Goal: Task Accomplishment & Management: Use online tool/utility

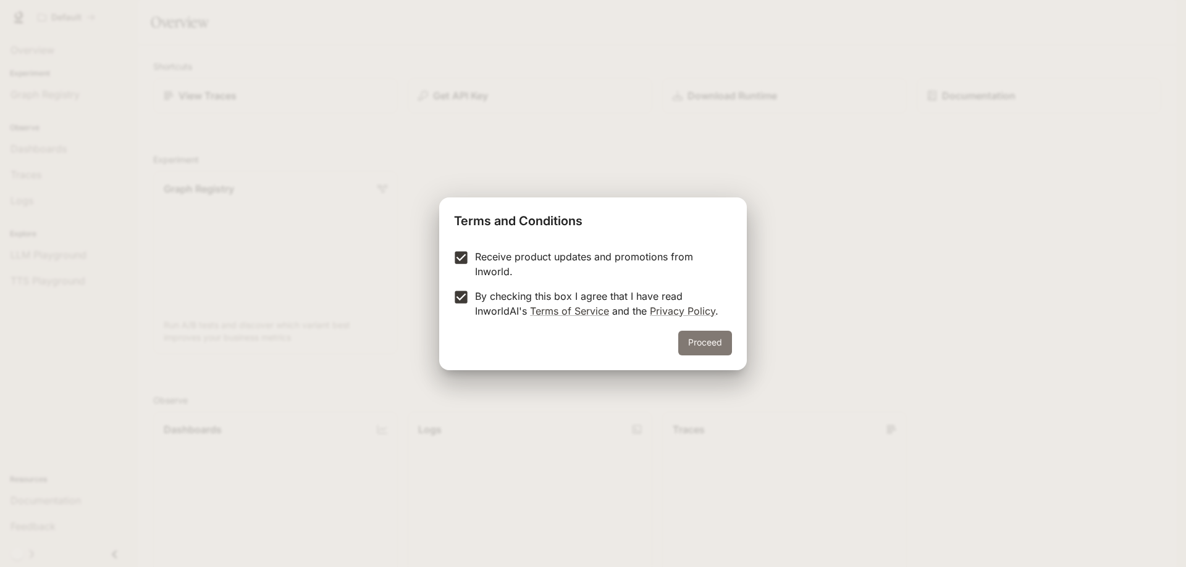
click at [701, 342] on button "Proceed" at bounding box center [705, 343] width 54 height 25
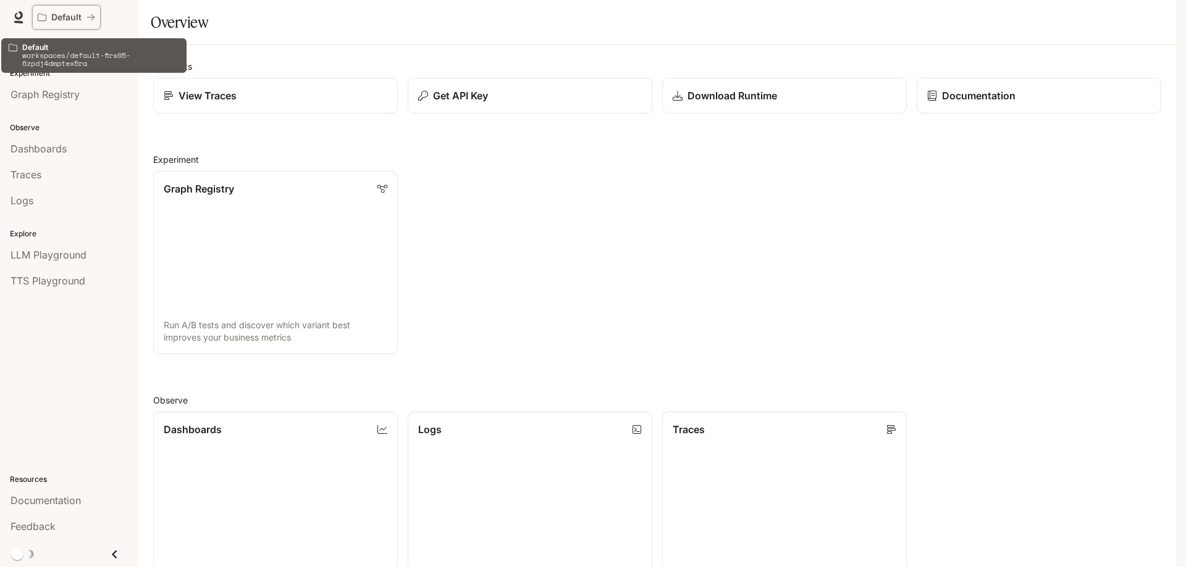
click at [76, 17] on p "Default" at bounding box center [66, 17] width 30 height 10
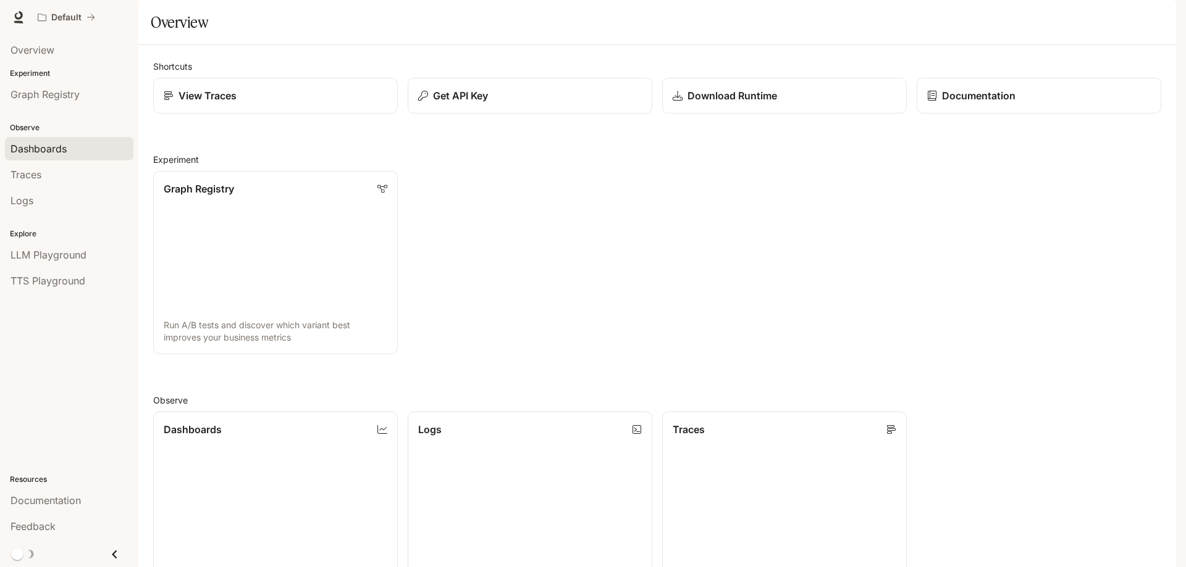
click at [52, 149] on span "Dashboards" at bounding box center [38, 148] width 56 height 15
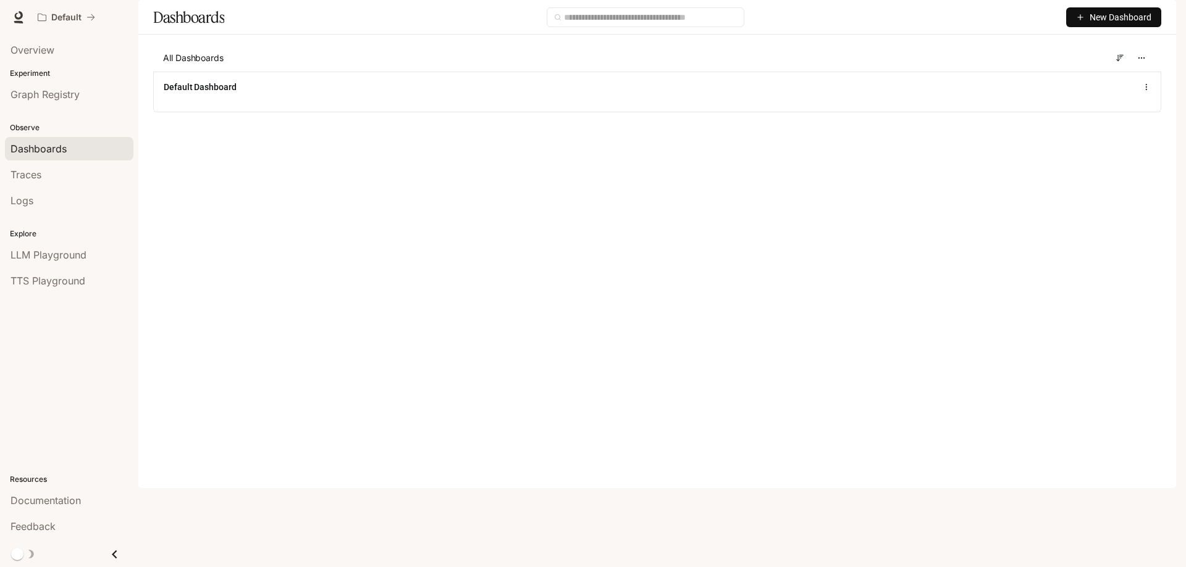
click at [1117, 24] on span "New Dashboard" at bounding box center [1120, 17] width 62 height 14
click at [1100, 76] on div "Create dashboard" at bounding box center [1099, 79] width 103 height 14
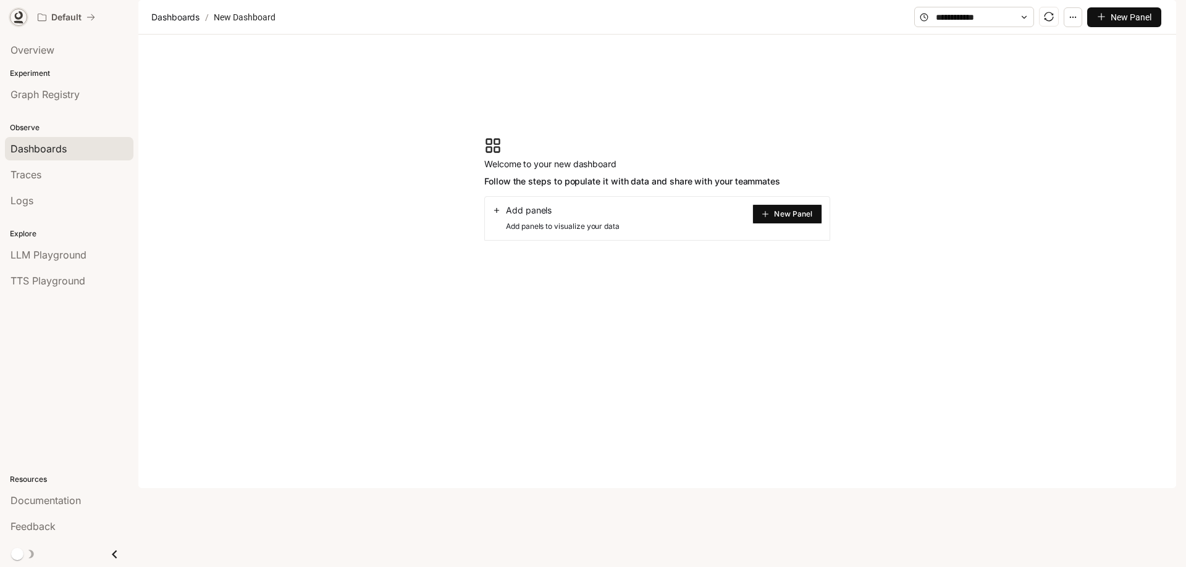
click at [15, 14] on icon at bounding box center [19, 15] width 8 height 9
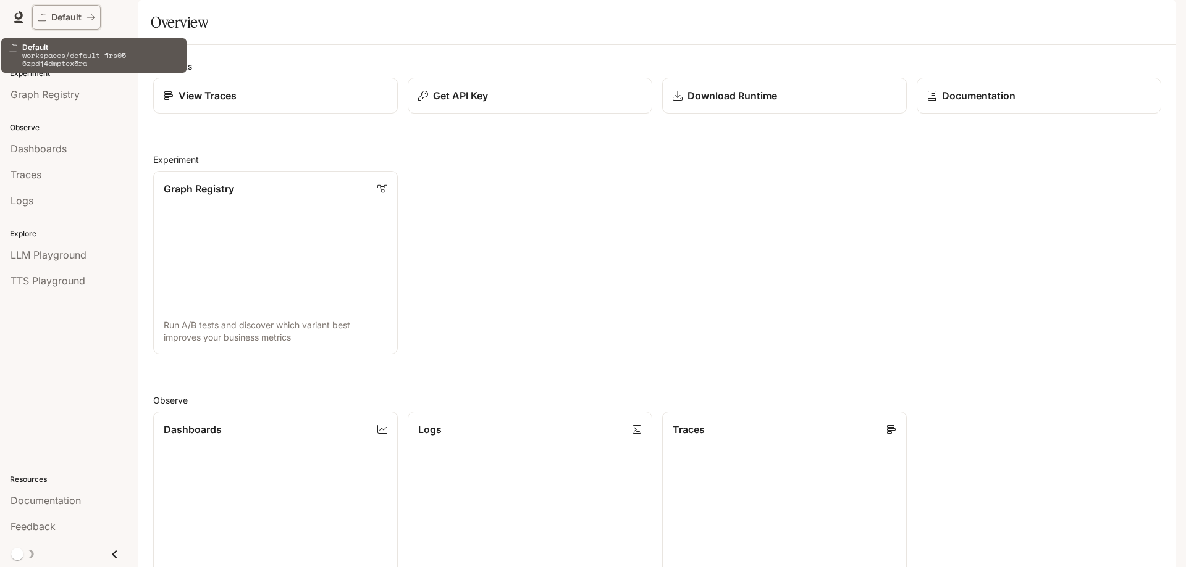
click at [38, 20] on icon "All workspaces" at bounding box center [42, 17] width 9 height 9
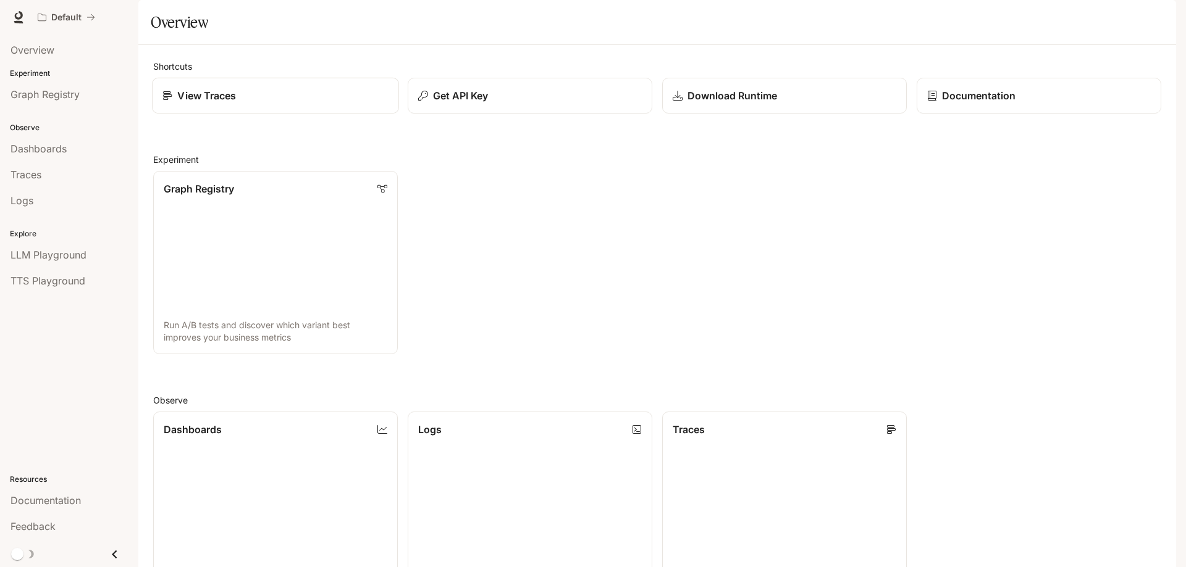
click at [222, 103] on p "View Traces" at bounding box center [206, 95] width 59 height 15
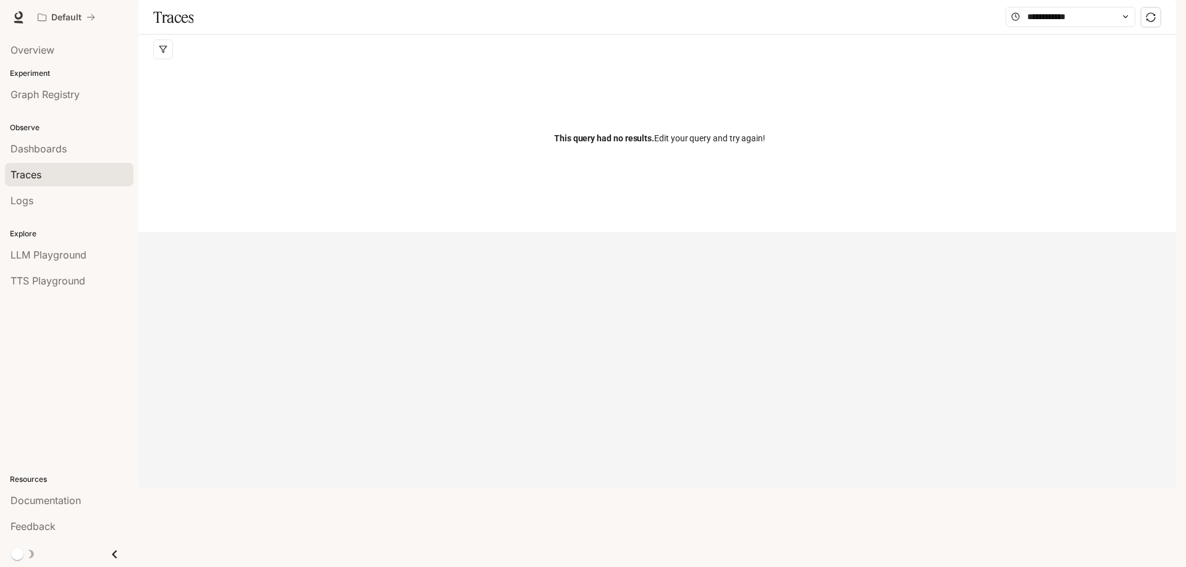
click at [211, 140] on div "This query had no results. Edit your query and try again!" at bounding box center [659, 138] width 1013 height 148
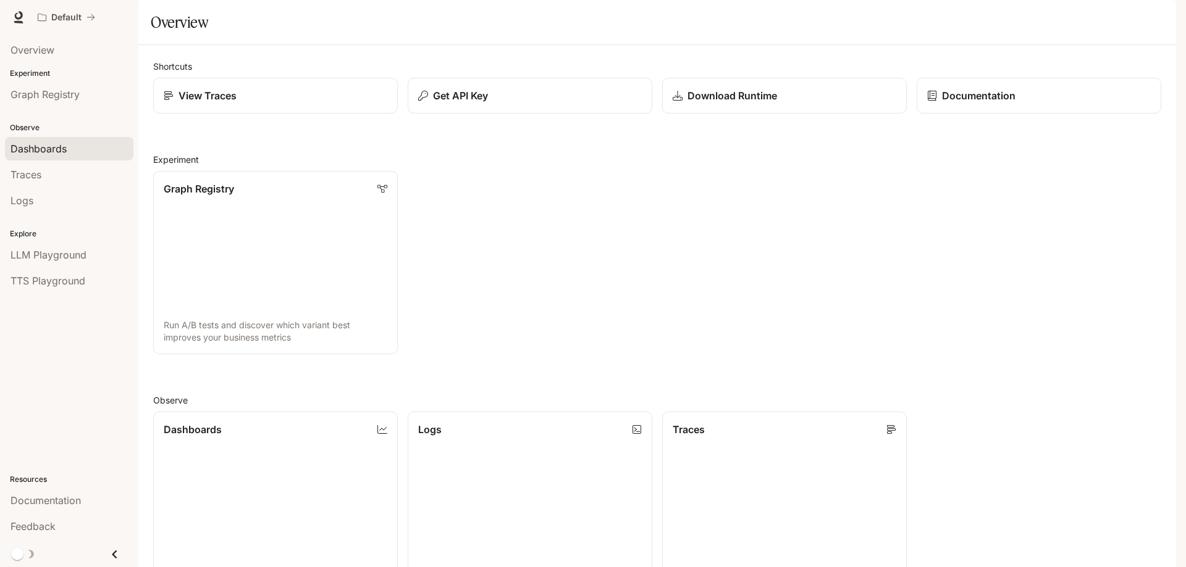
click at [48, 146] on span "Dashboards" at bounding box center [38, 148] width 56 height 15
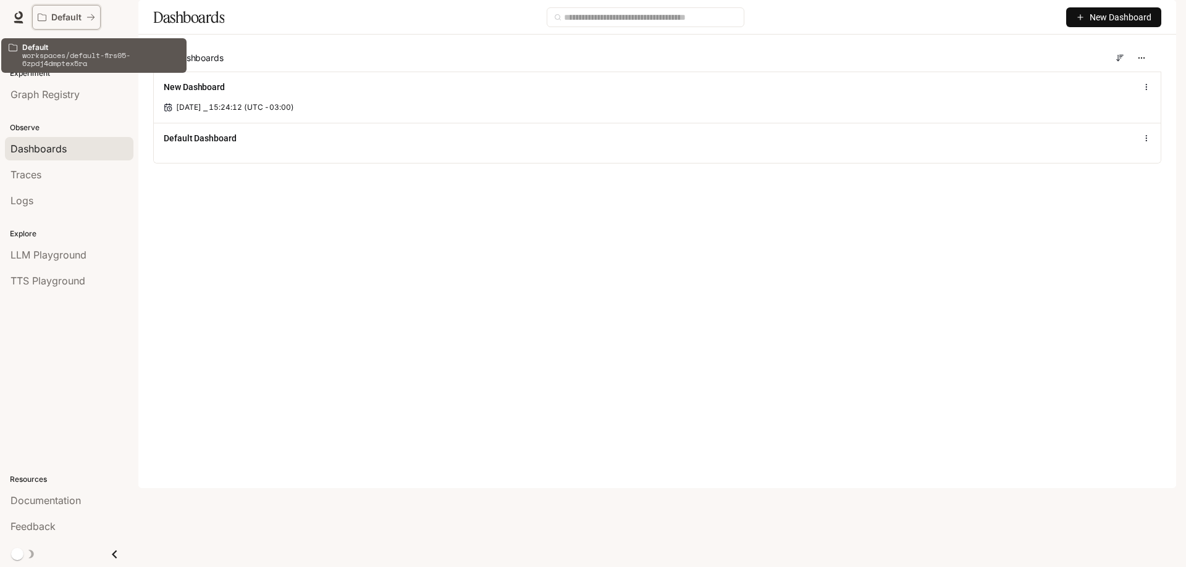
click at [52, 14] on p "Default" at bounding box center [66, 17] width 30 height 10
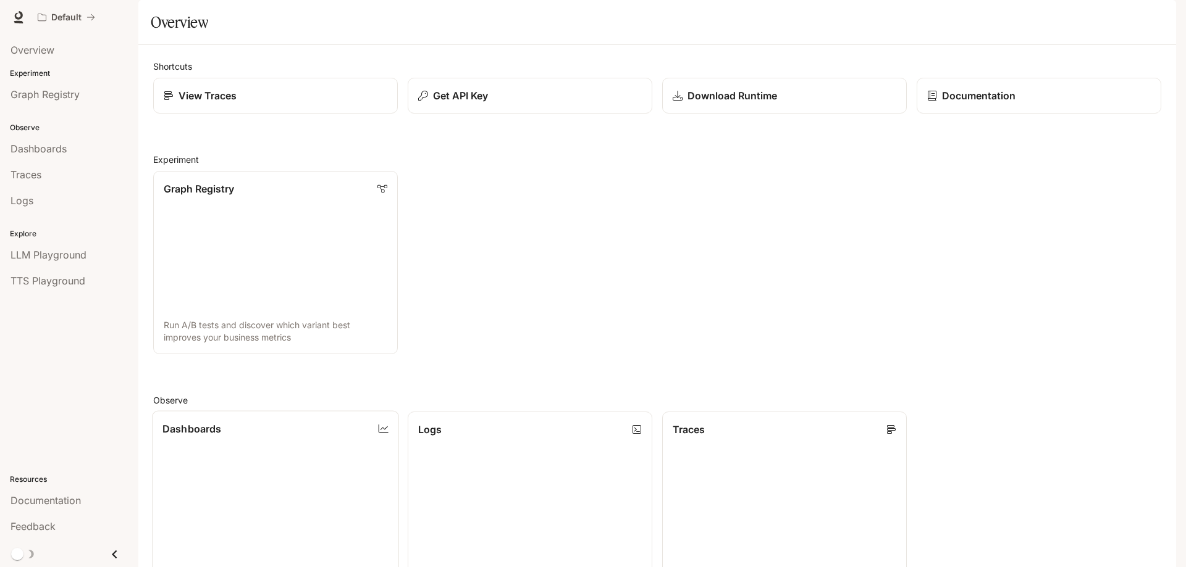
scroll to position [324, 0]
